Goal: Find specific page/section: Find specific page/section

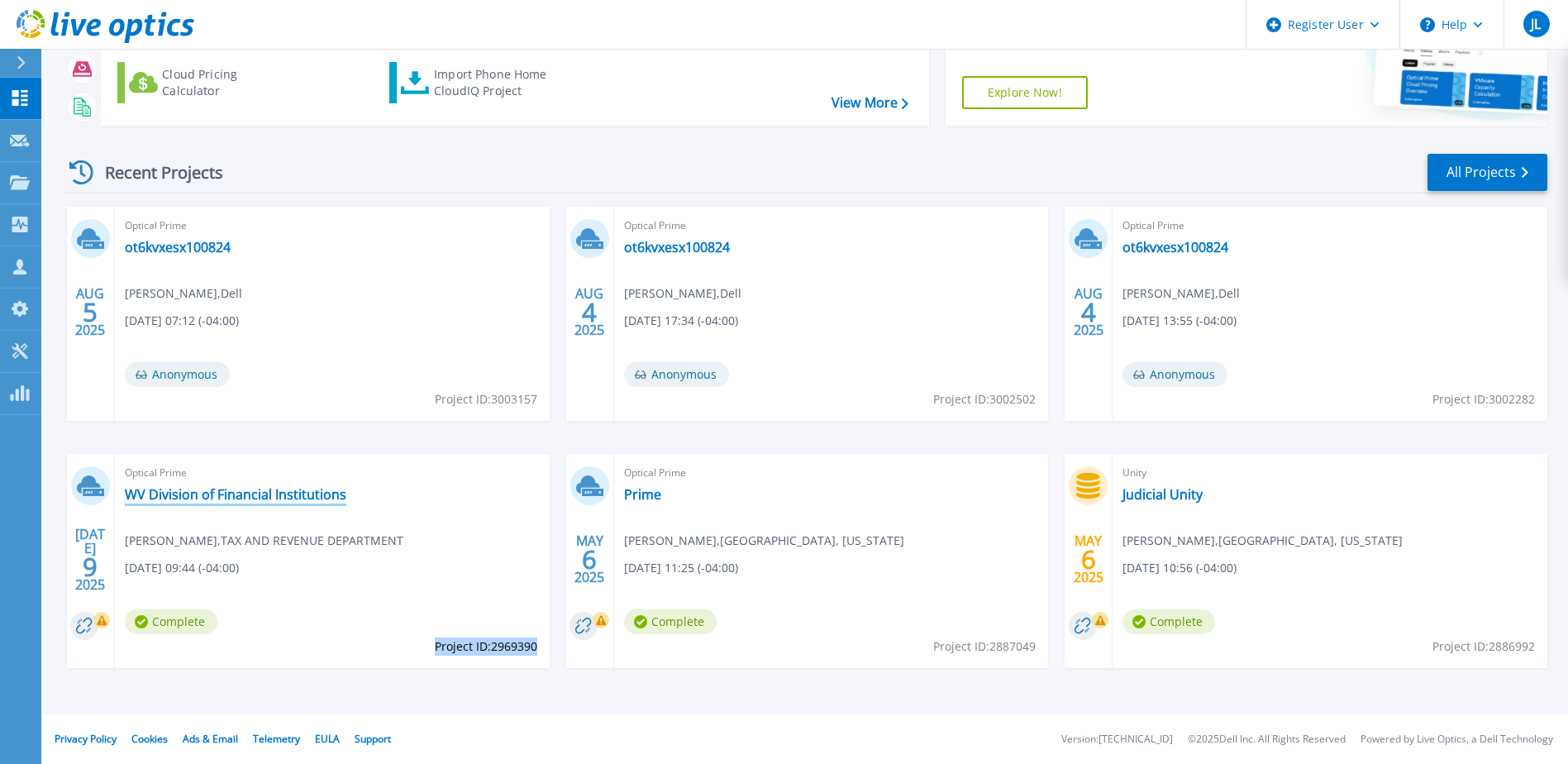
scroll to position [152, 0]
click at [440, 593] on div "Optical Prime WV Division of Financial Institutions Matt Mann , TAX AND REVENUE…" at bounding box center [332, 561] width 435 height 214
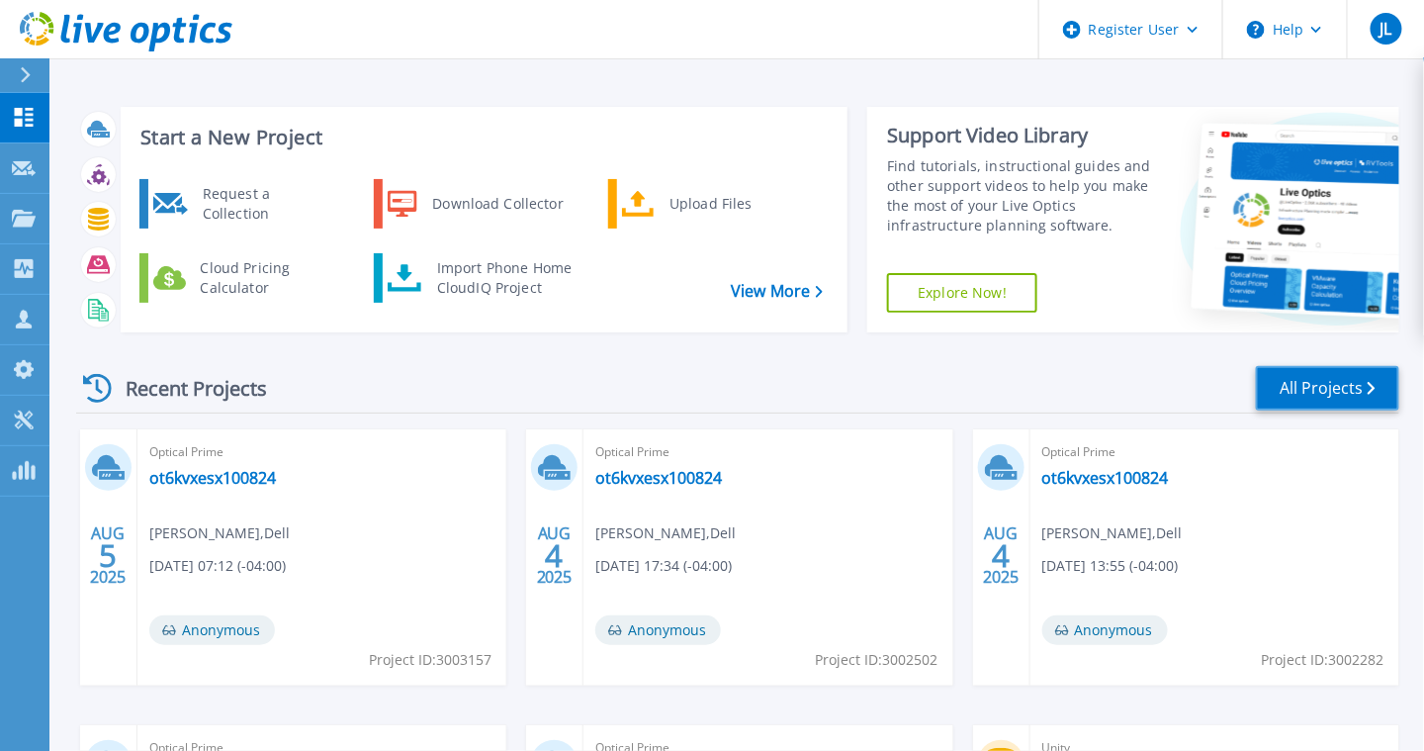
click at [1310, 397] on link "All Projects" at bounding box center [1327, 388] width 143 height 45
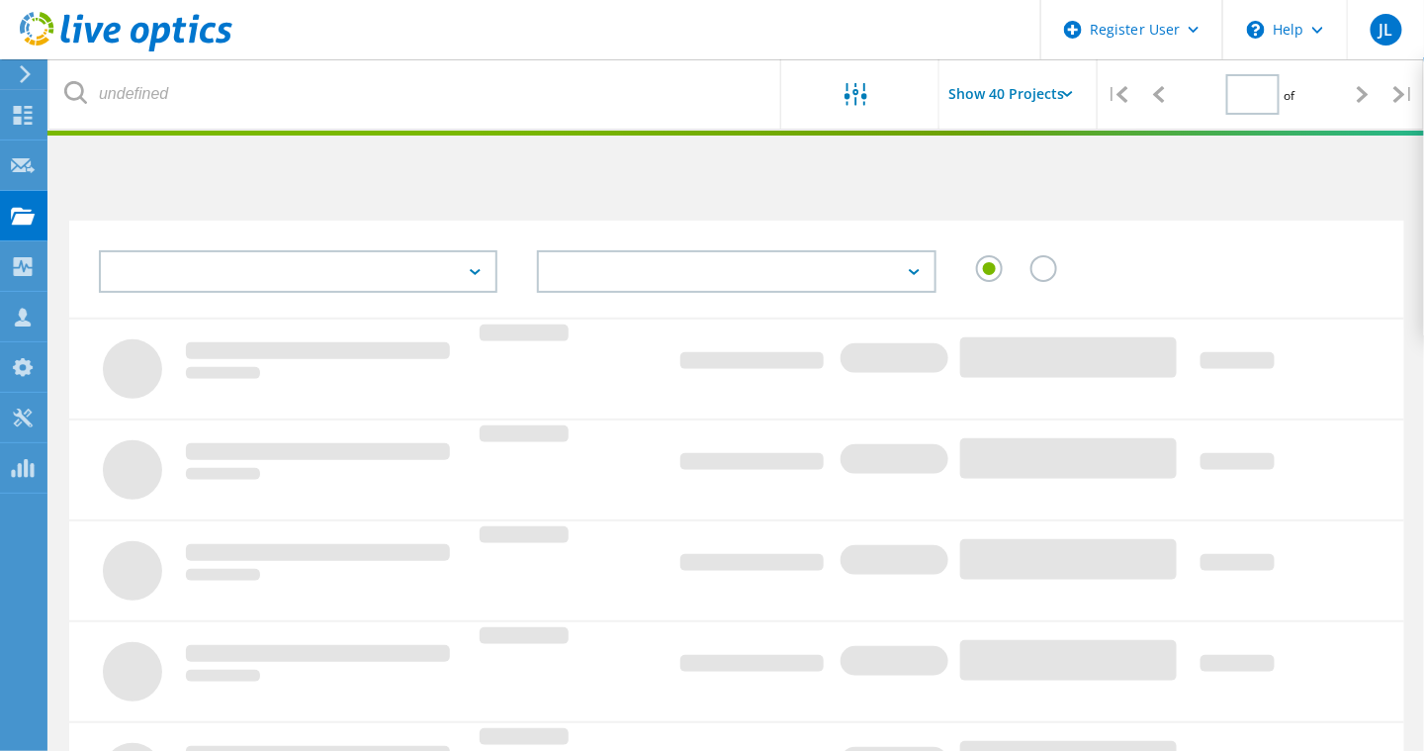
type input "1"
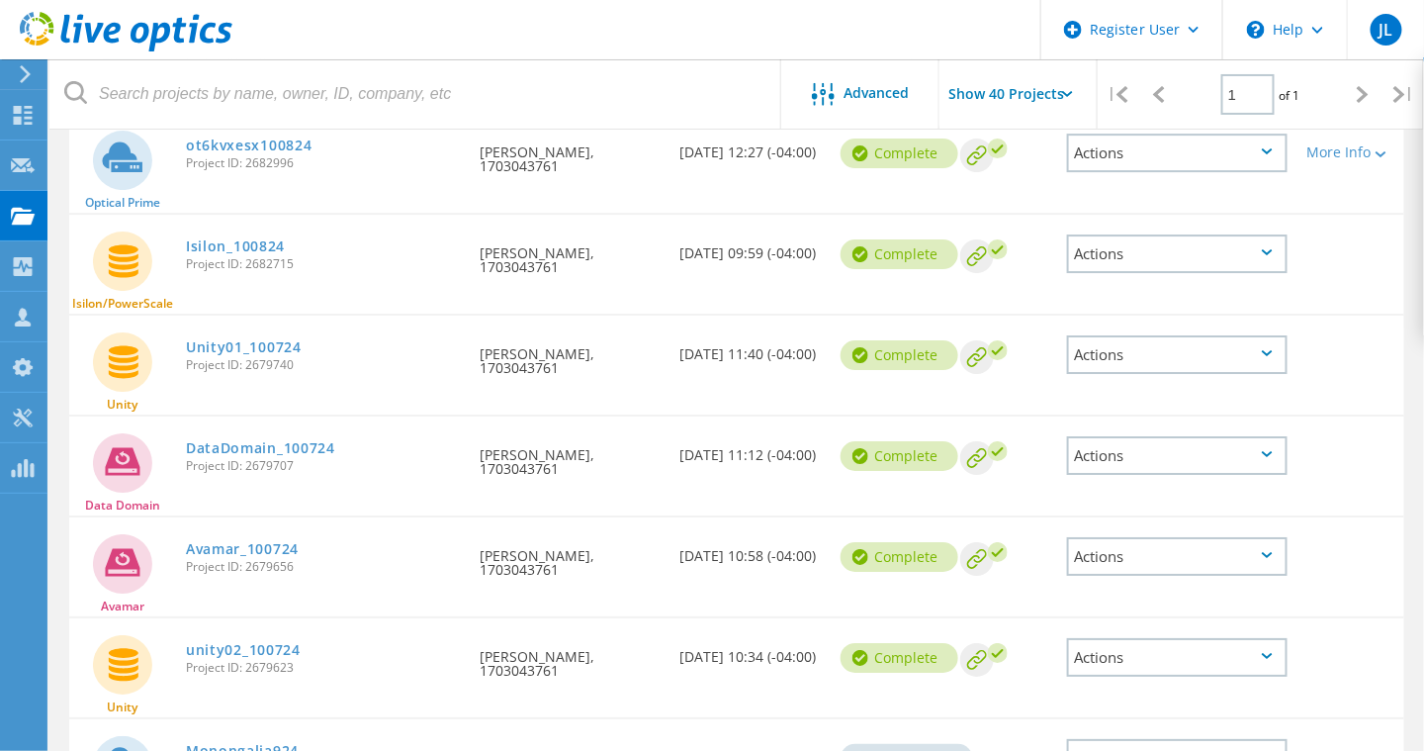
scroll to position [2077, 0]
click at [233, 642] on link "unity02_100724" at bounding box center [243, 649] width 115 height 14
